Goal: Find specific page/section: Find specific page/section

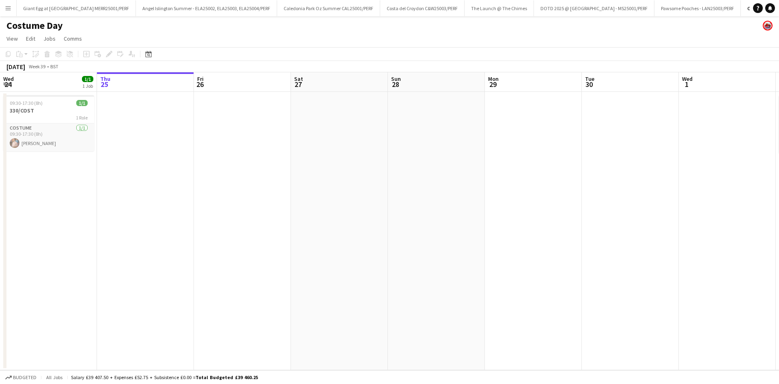
click at [724, 187] on app-date-cell at bounding box center [727, 231] width 97 height 278
